Goal: Task Accomplishment & Management: Use online tool/utility

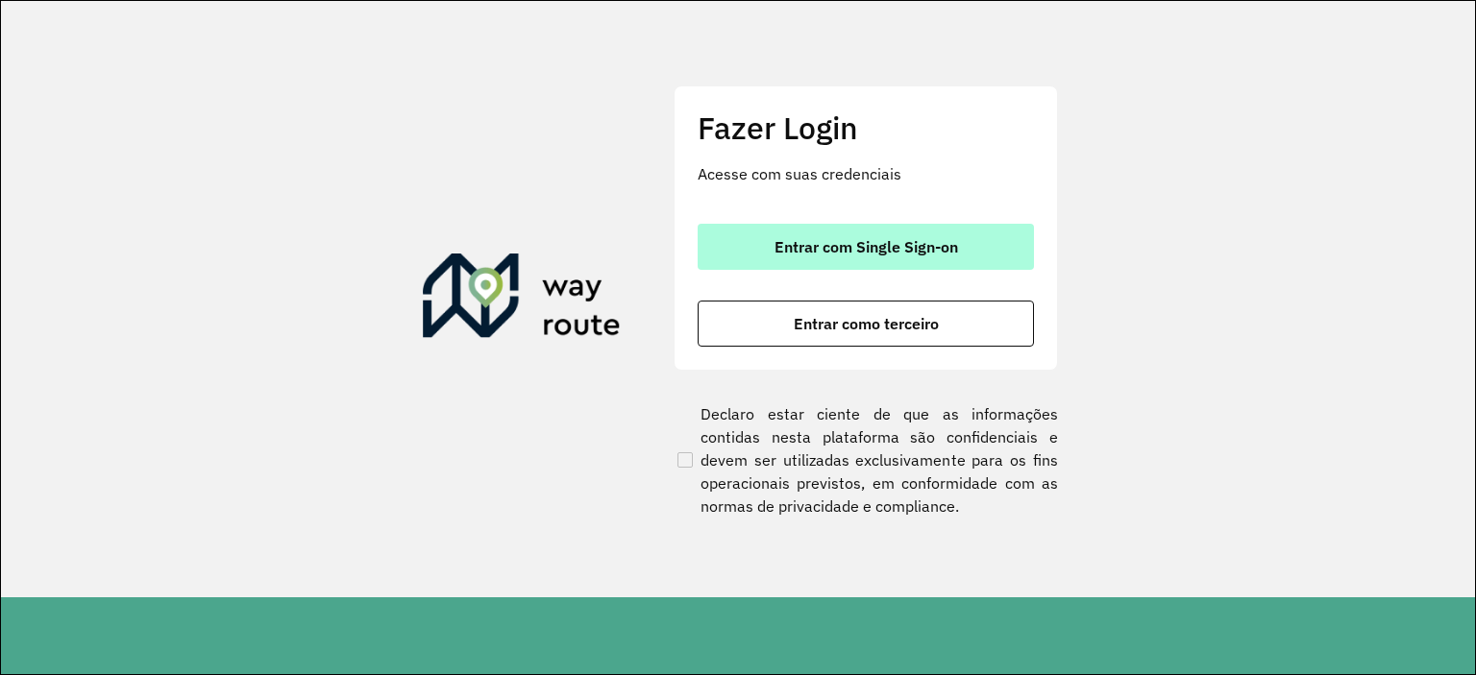
click at [812, 257] on button "Entrar com Single Sign-on" at bounding box center [866, 247] width 336 height 46
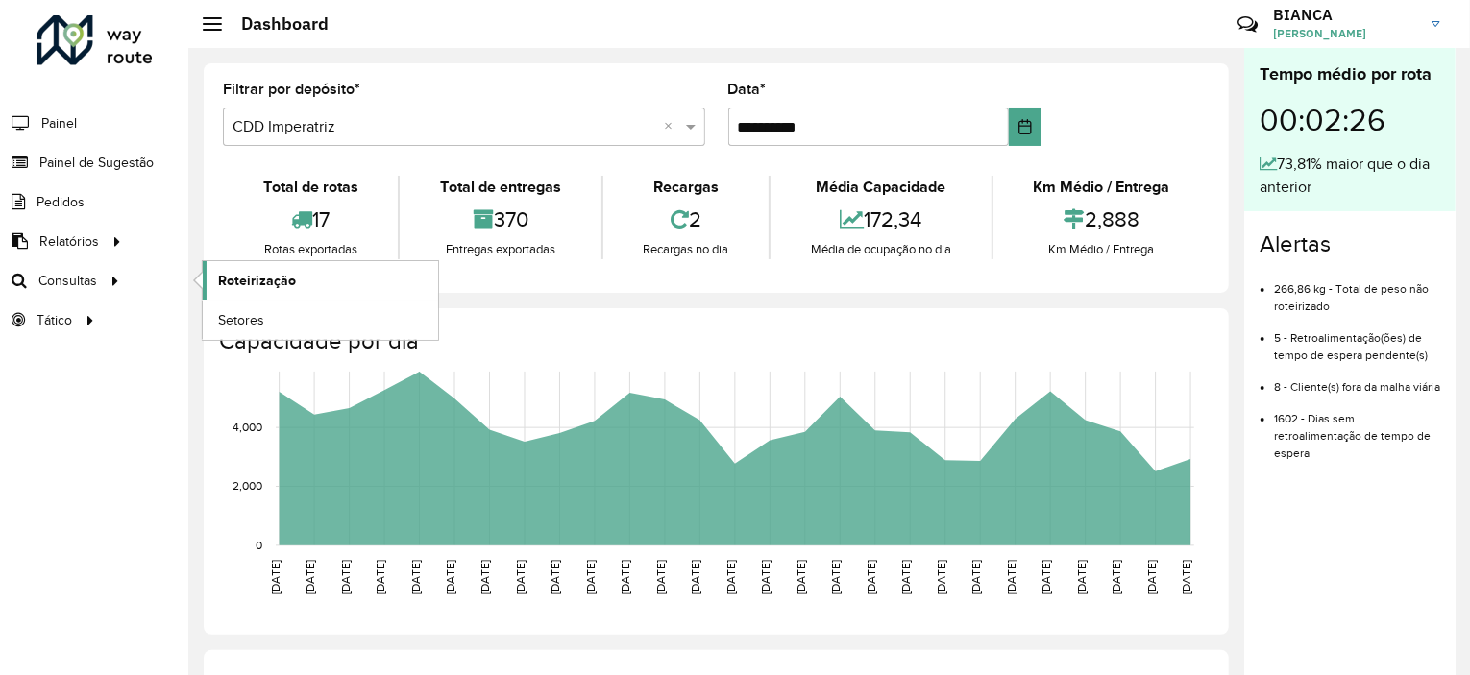
click at [252, 281] on span "Roteirização" at bounding box center [257, 281] width 78 height 20
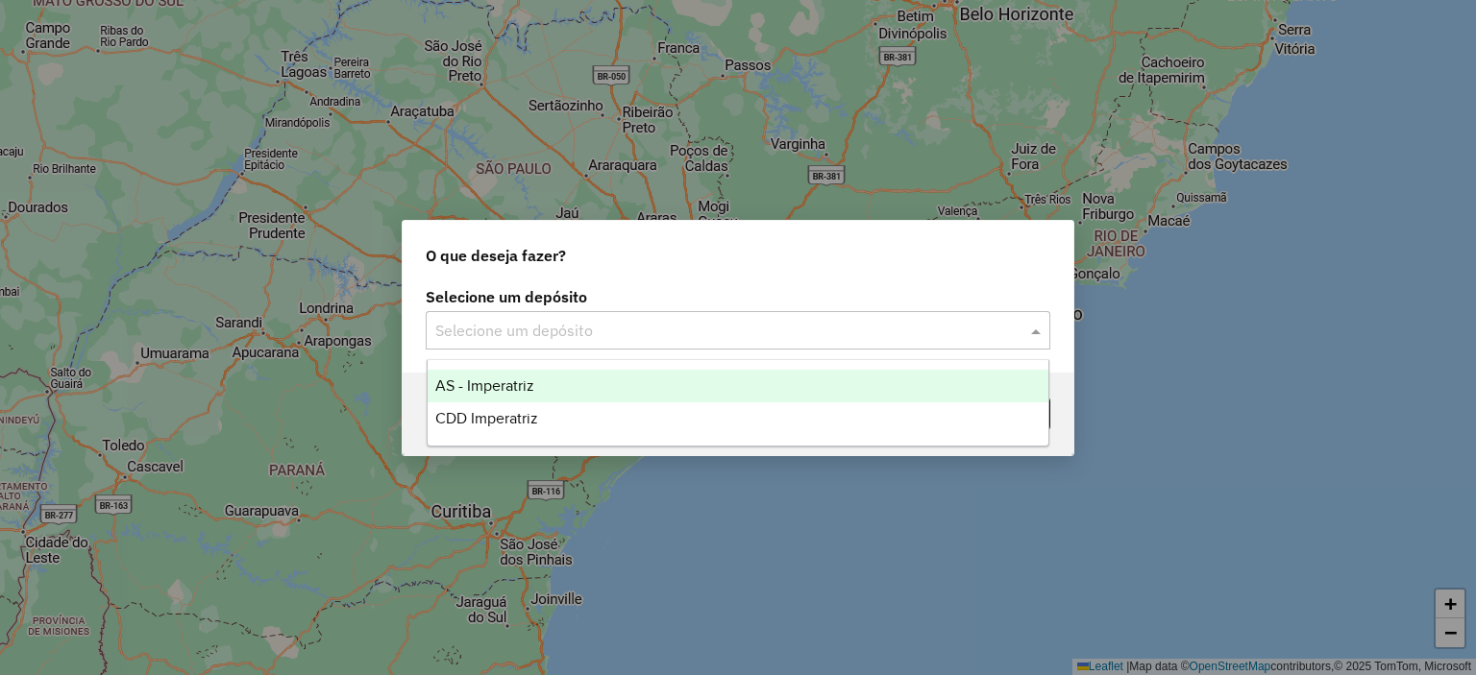
click at [467, 311] on div "Selecione um depósito" at bounding box center [738, 330] width 625 height 38
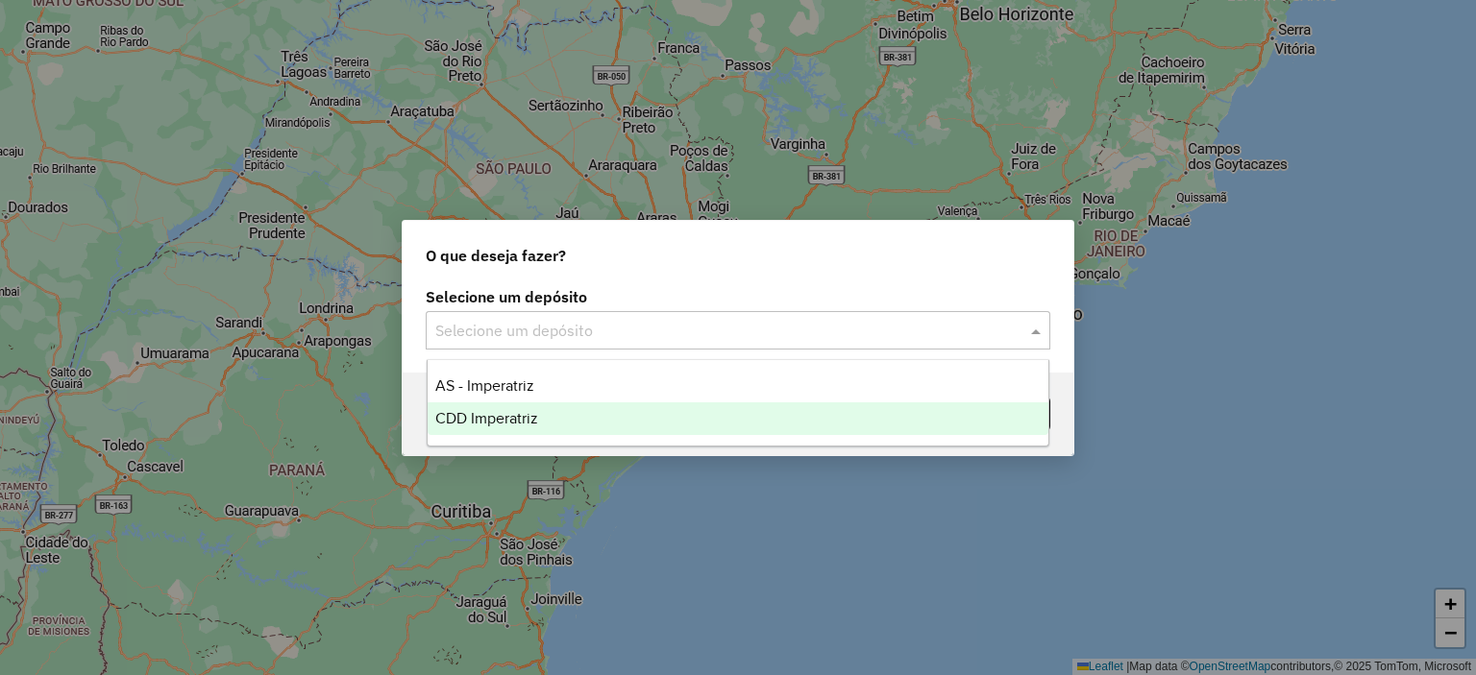
click at [488, 407] on div "CDD Imperatriz" at bounding box center [739, 419] width 622 height 33
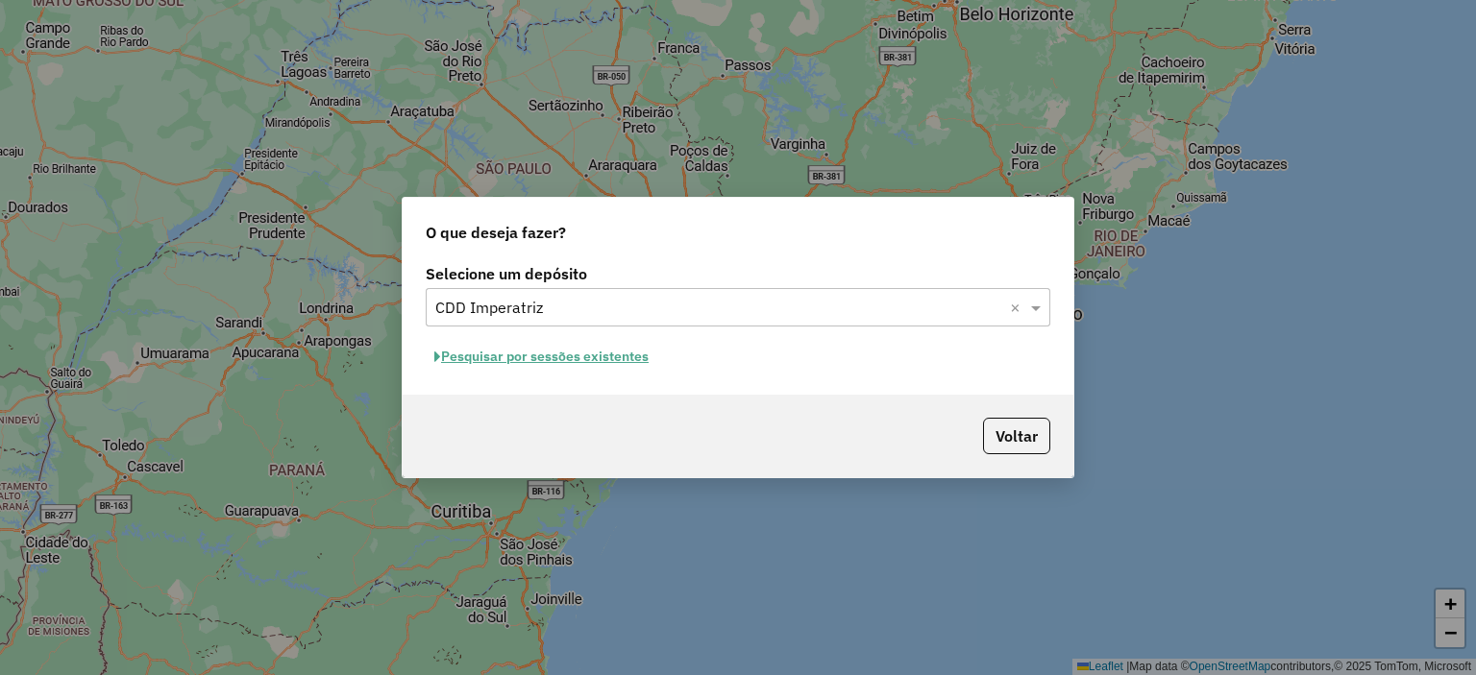
click at [535, 364] on button "Pesquisar por sessões existentes" at bounding box center [542, 357] width 232 height 30
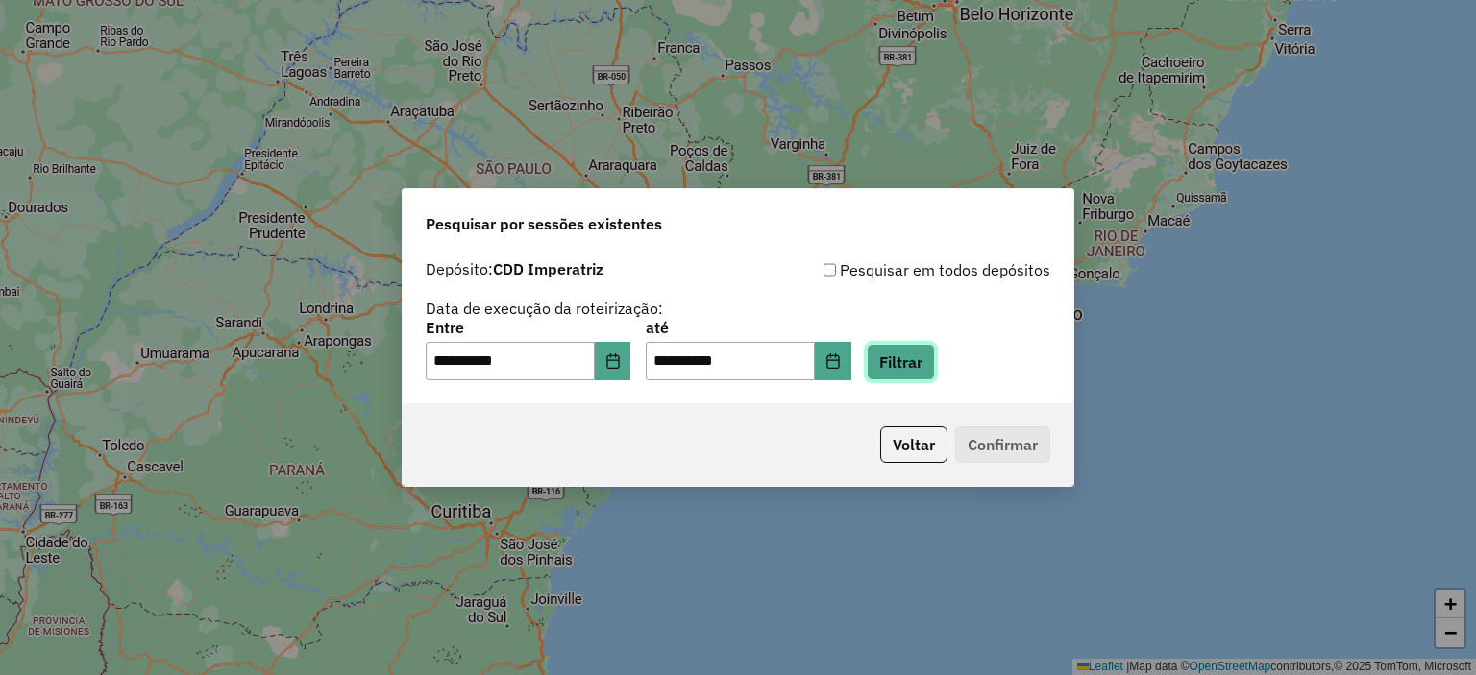
click at [897, 355] on button "Filtrar" at bounding box center [901, 362] width 68 height 37
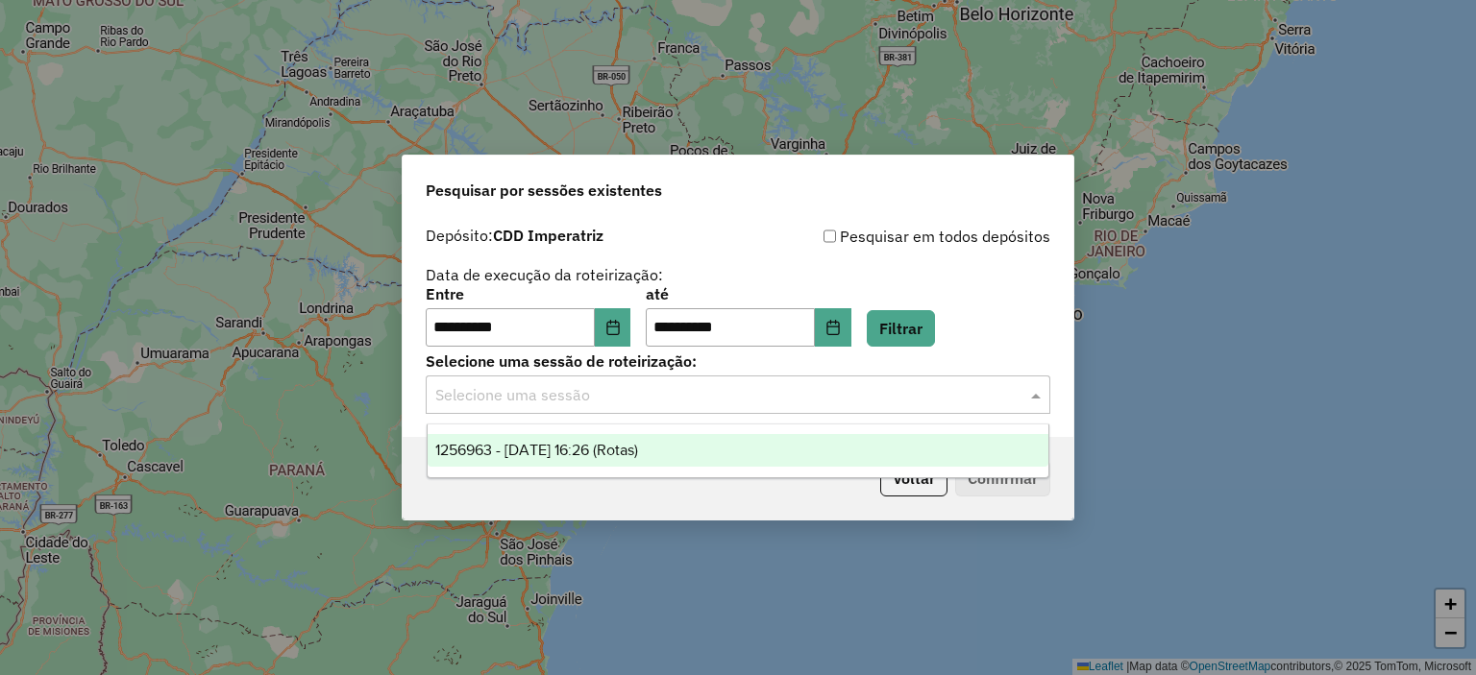
click at [677, 395] on input "text" at bounding box center [718, 395] width 567 height 23
click at [550, 462] on div "1256963 - 01/09/2025 16:26 (Rotas)" at bounding box center [739, 450] width 622 height 33
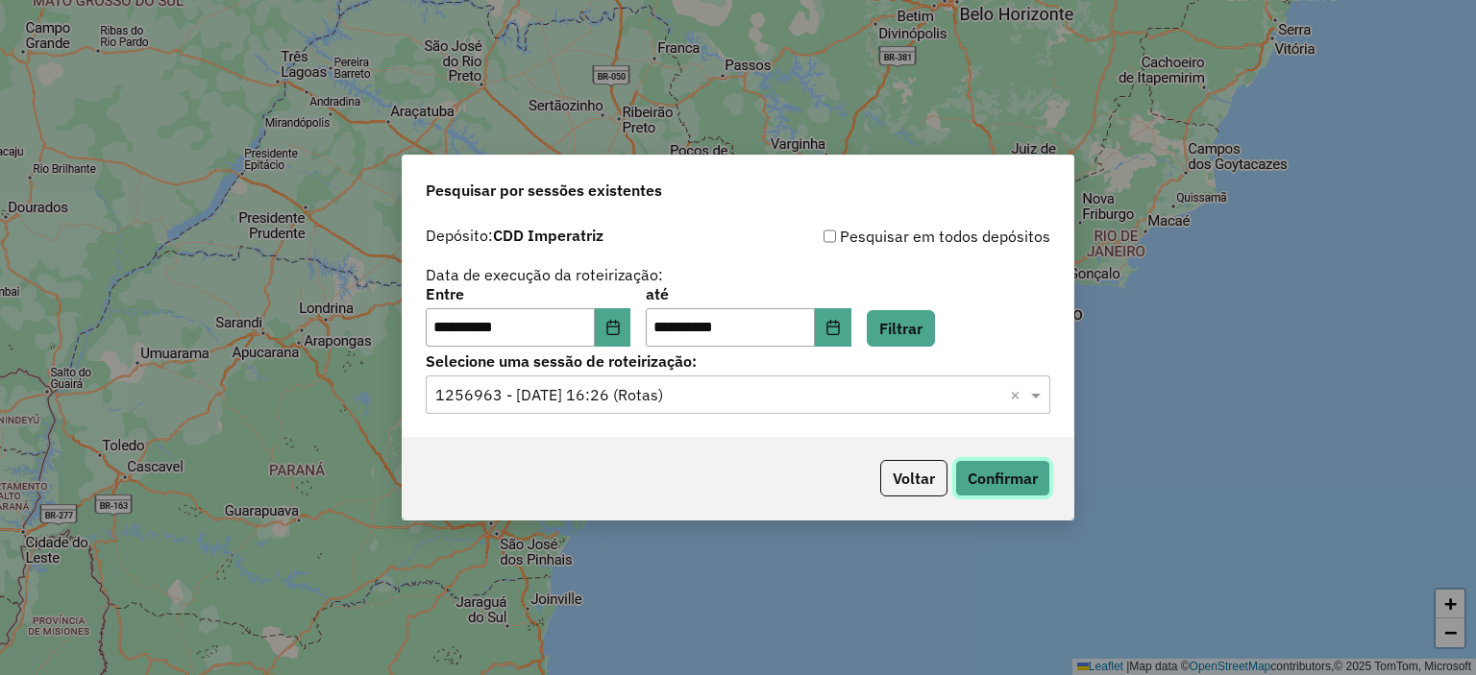
click at [974, 477] on button "Confirmar" at bounding box center [1002, 478] width 95 height 37
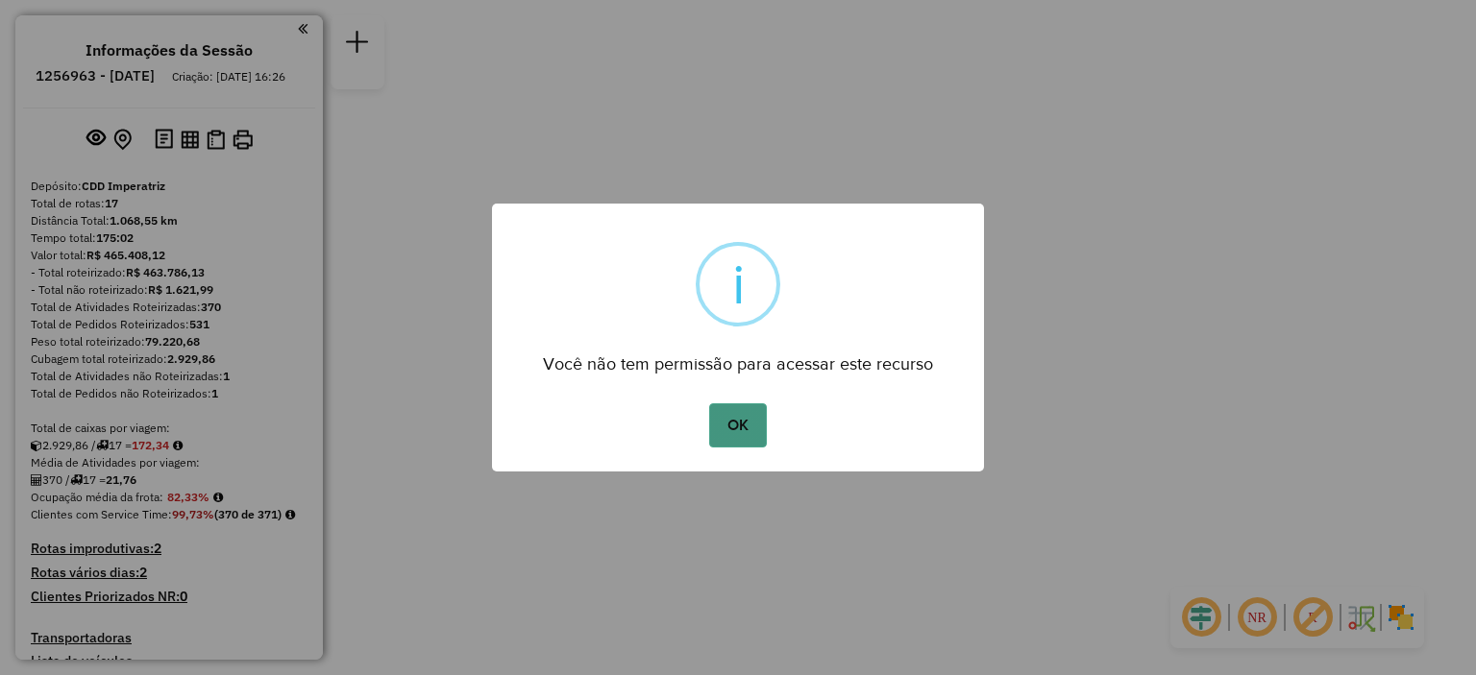
click at [733, 418] on button "OK" at bounding box center [737, 426] width 57 height 44
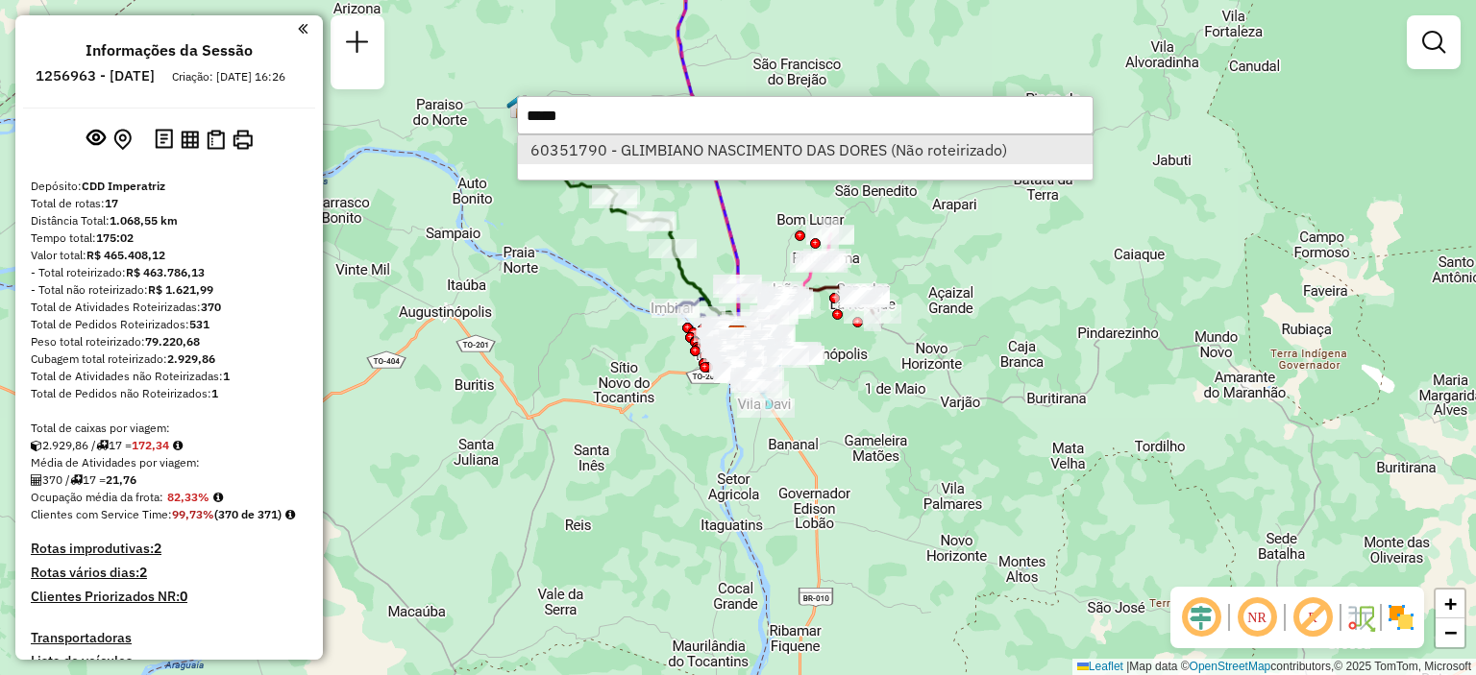
type input "*****"
click at [703, 135] on li "60351790 - GLIMBIANO NASCIMENTO DAS DORES (Não roteirizado)" at bounding box center [805, 149] width 575 height 29
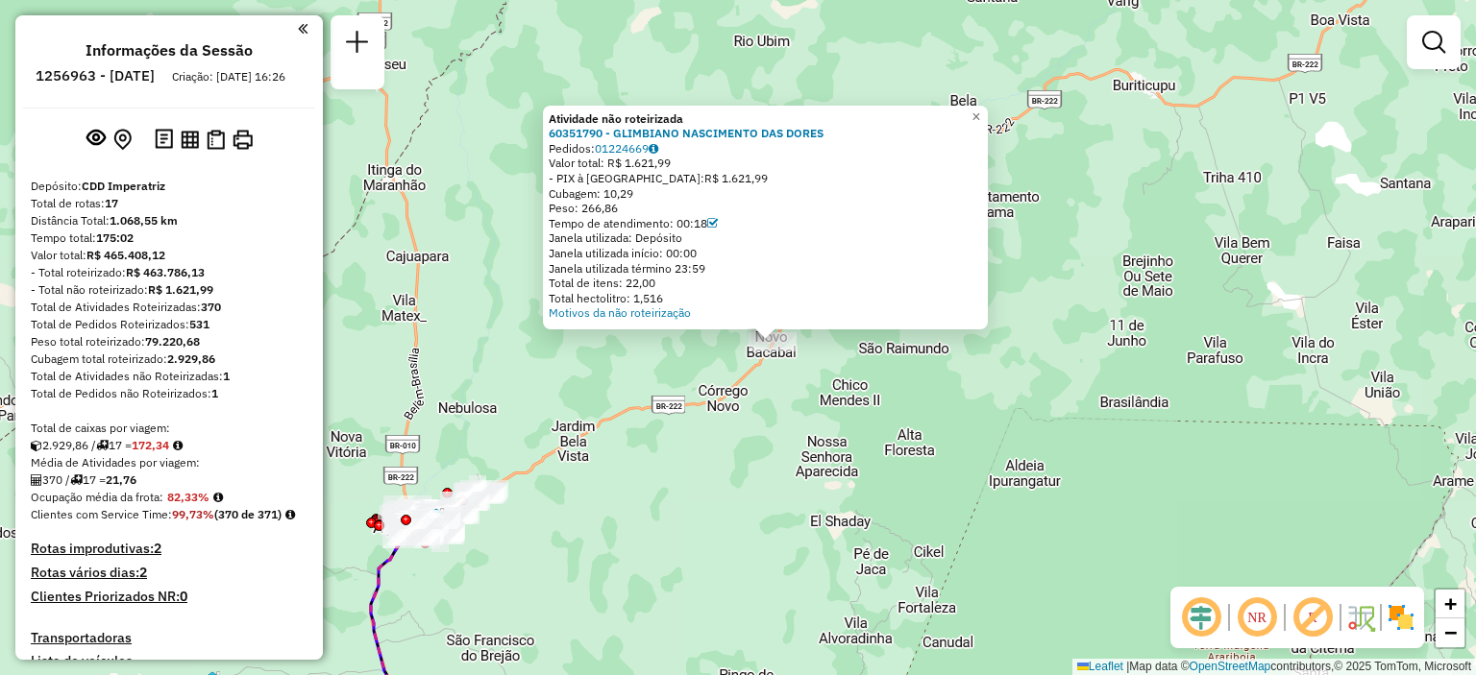
drag, startPoint x: 726, startPoint y: 380, endPoint x: 769, endPoint y: 388, distance: 43.2
click at [769, 388] on div "Atividade não roteirizada 60351790 - GLIMBIANO NASCIMENTO DAS DORES Pedidos: 01…" at bounding box center [738, 337] width 1476 height 675
